Goal: Information Seeking & Learning: Find specific fact

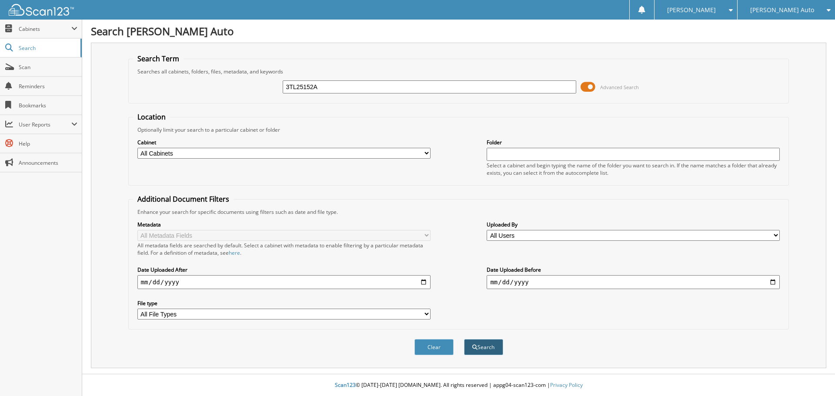
type input "3TL25152A"
click at [485, 343] on button "Search" at bounding box center [483, 347] width 39 height 16
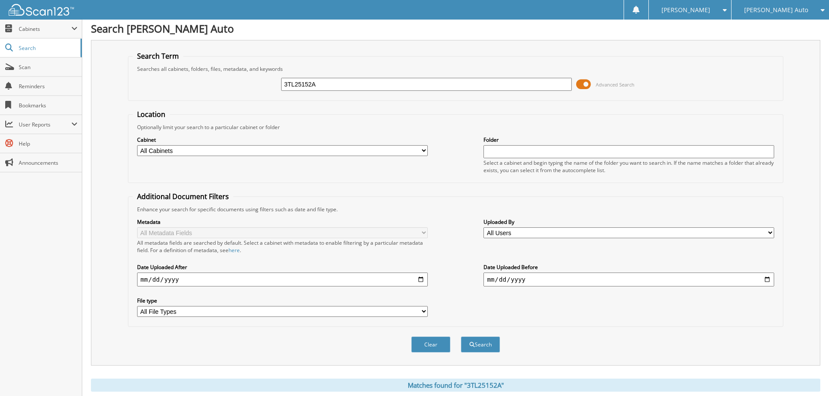
scroll to position [87, 0]
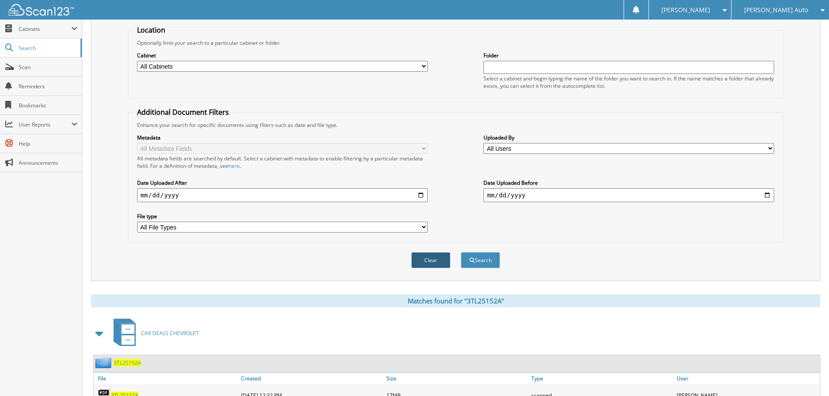
click at [428, 261] on button "Clear" at bounding box center [430, 260] width 39 height 16
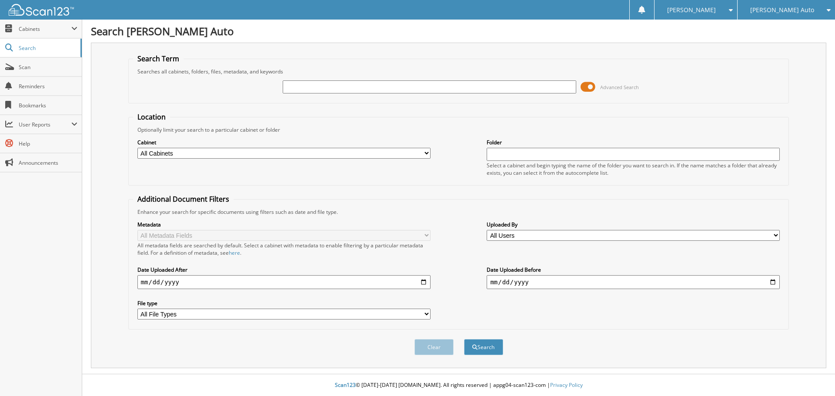
click at [368, 83] on input "text" at bounding box center [429, 86] width 293 height 13
paste input "3TL25152A"
type input "3TL25152A"
click at [482, 349] on button "Search" at bounding box center [483, 347] width 39 height 16
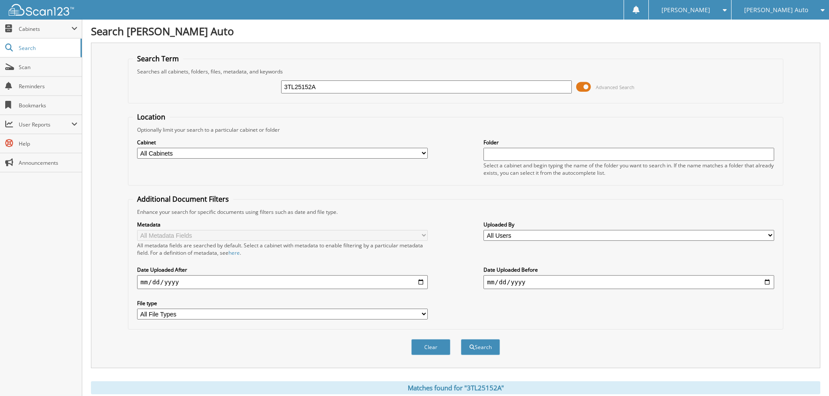
click at [591, 88] on span at bounding box center [583, 86] width 15 height 13
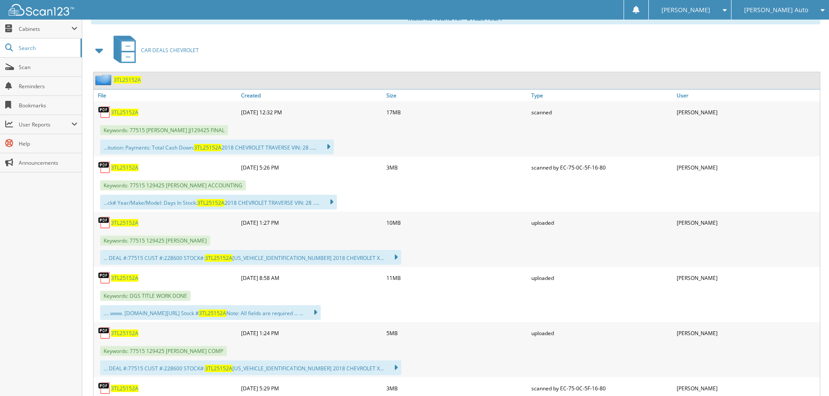
scroll to position [130, 0]
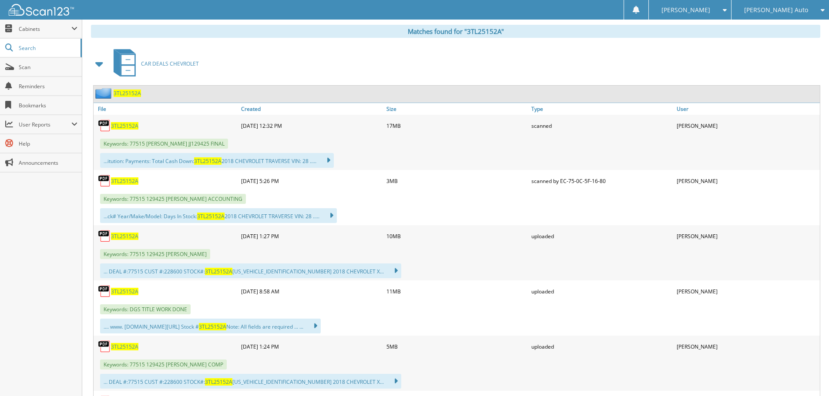
click at [126, 125] on span "3TL25152A" at bounding box center [124, 125] width 27 height 7
